Goal: Transaction & Acquisition: Purchase product/service

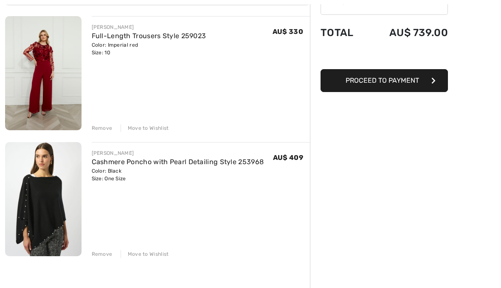
scroll to position [95, 0]
click at [393, 81] on span "Proceed to Payment" at bounding box center [383, 80] width 74 height 8
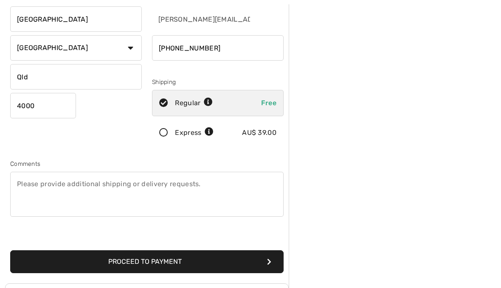
scroll to position [116, 0]
click at [230, 263] on button "Proceed to Payment" at bounding box center [147, 262] width 274 height 23
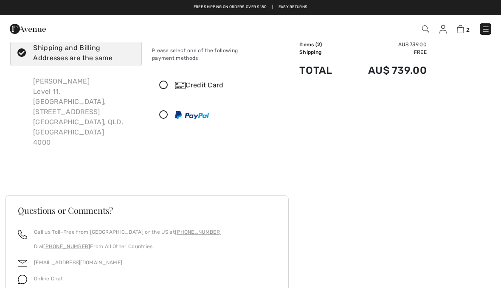
scroll to position [23, 0]
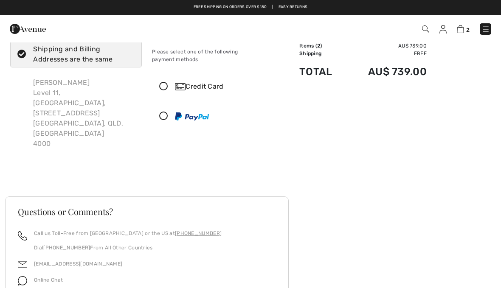
click at [167, 82] on icon at bounding box center [164, 86] width 23 height 9
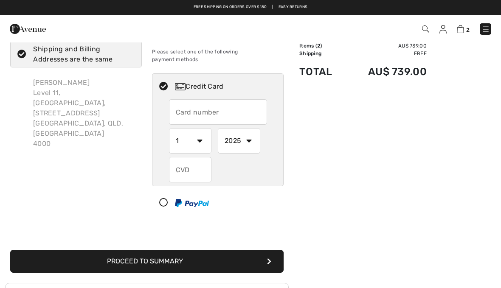
click at [243, 113] on input "text" at bounding box center [218, 111] width 98 height 25
type input "5163103008781332"
select select "11"
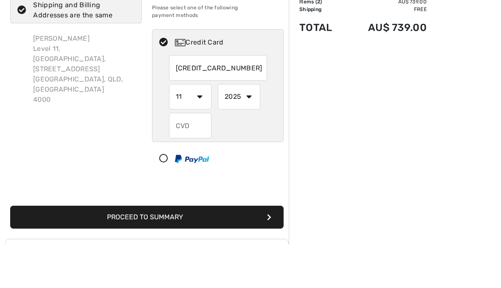
click at [190, 157] on input "text" at bounding box center [190, 169] width 42 height 25
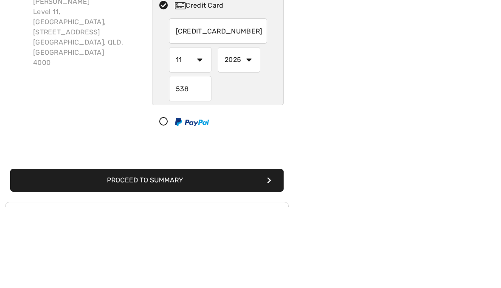
scroll to position [104, 0]
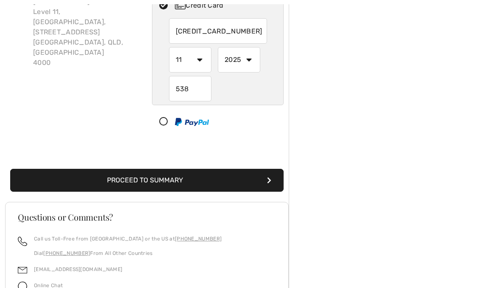
type input "538"
click at [222, 174] on button "Proceed to Summary" at bounding box center [147, 180] width 274 height 23
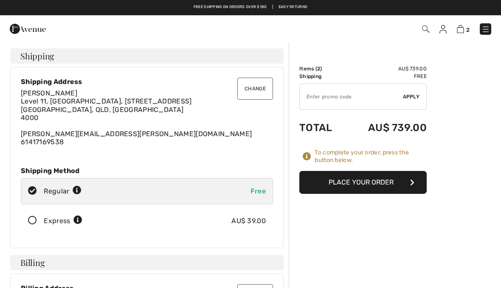
click at [363, 182] on button "Place Your Order" at bounding box center [363, 182] width 127 height 23
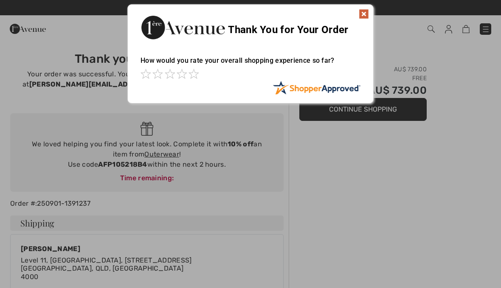
click at [361, 23] on div "Thank You for Your Order" at bounding box center [251, 26] width 246 height 43
click at [365, 18] on img at bounding box center [364, 14] width 10 height 10
